Goal: Book appointment/travel/reservation

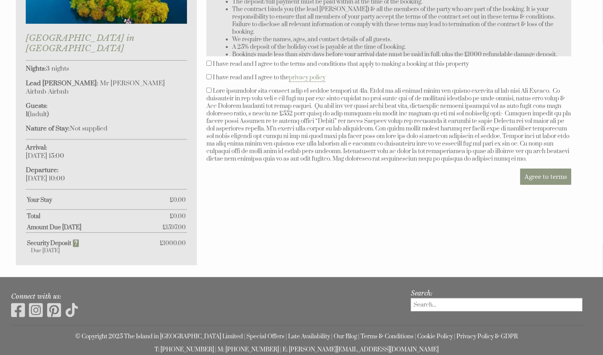
scroll to position [469, 0]
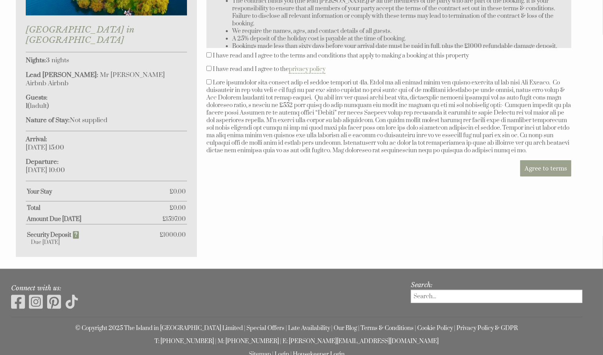
click at [541, 168] on span "Agree to terms" at bounding box center [546, 168] width 42 height 8
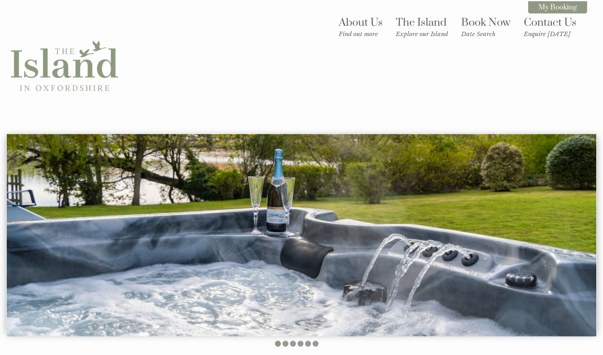
scroll to position [352, 0]
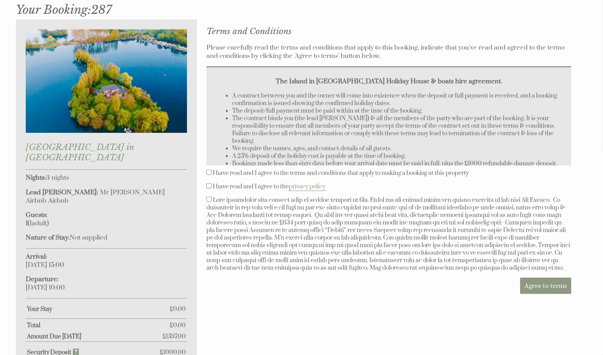
click at [210, 173] on input "I have read and I agree to the terms and conditions that apply to making a book…" at bounding box center [208, 172] width 5 height 5
checkbox input "true"
click at [209, 184] on input "I have read and I agree to the privacy policy" at bounding box center [208, 185] width 5 height 5
checkbox input "true"
click at [209, 199] on input "checkbox" at bounding box center [208, 199] width 5 height 5
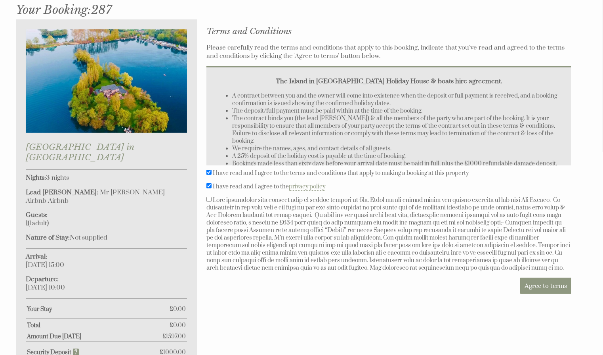
checkbox input "true"
click at [542, 283] on span "Agree to terms" at bounding box center [546, 286] width 42 height 8
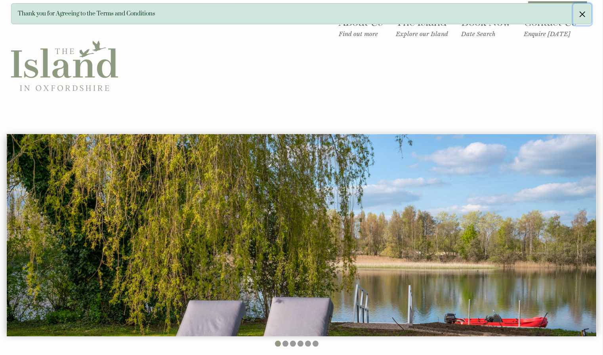
click at [582, 12] on button "button" at bounding box center [582, 14] width 18 height 21
